Goal: Task Accomplishment & Management: Use online tool/utility

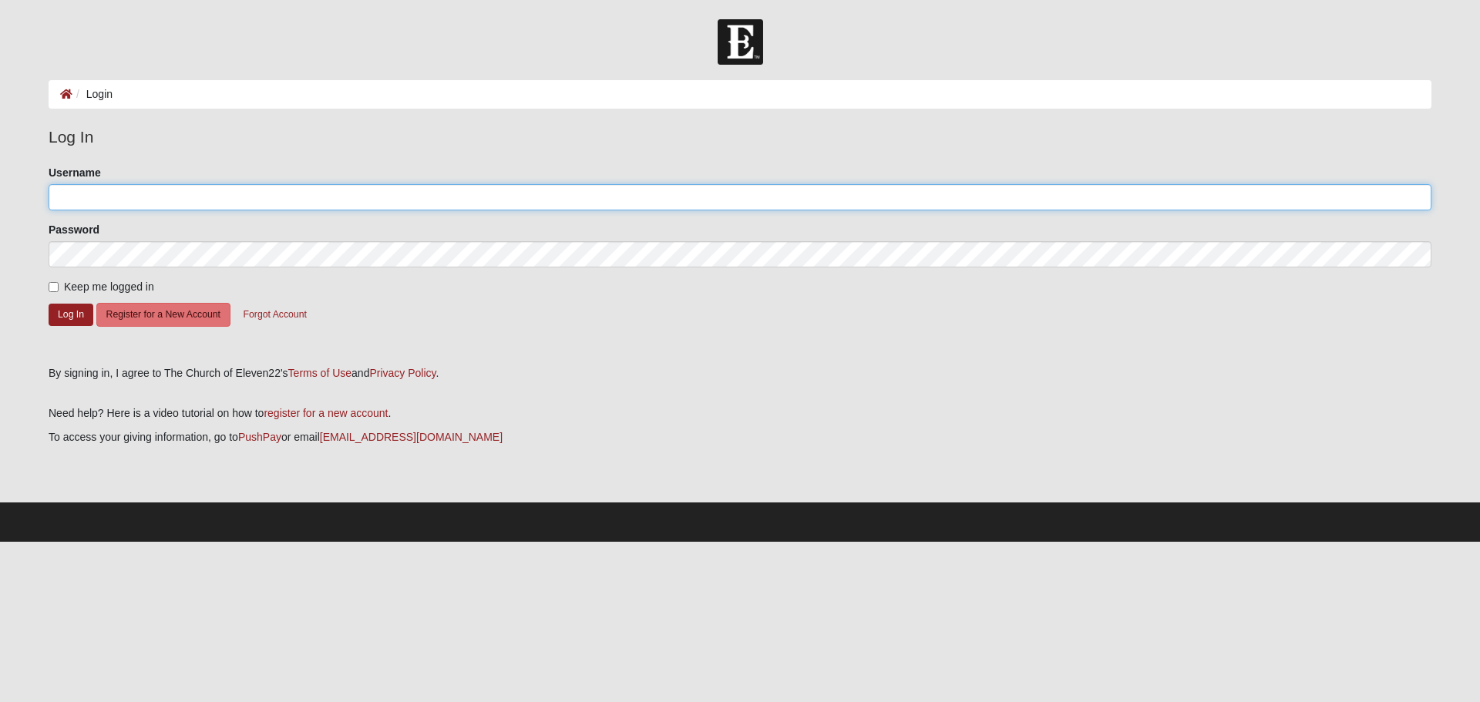
click at [165, 187] on input "Username" at bounding box center [740, 197] width 1383 height 26
type input "cluckavich87"
click at [72, 319] on button "Log In" at bounding box center [71, 315] width 45 height 22
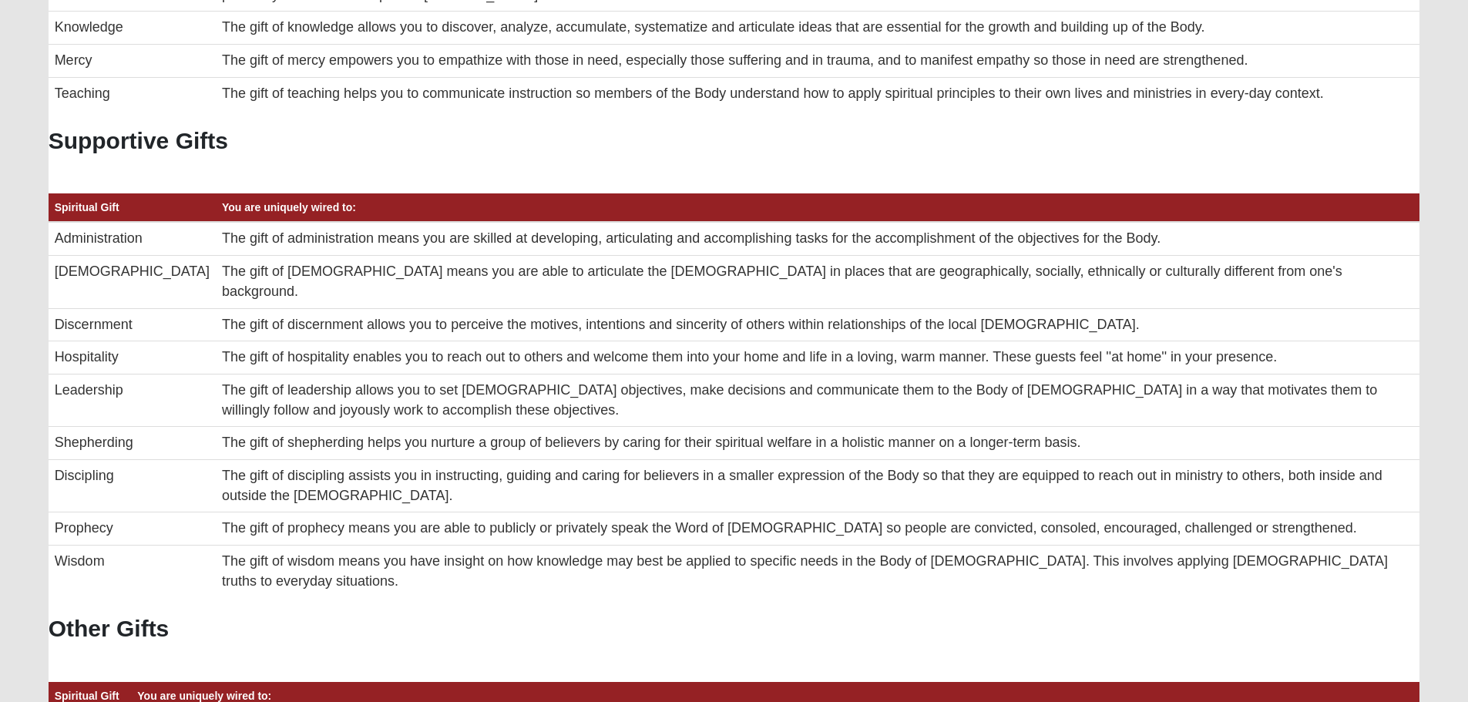
scroll to position [308, 1347]
